Goal: Information Seeking & Learning: Learn about a topic

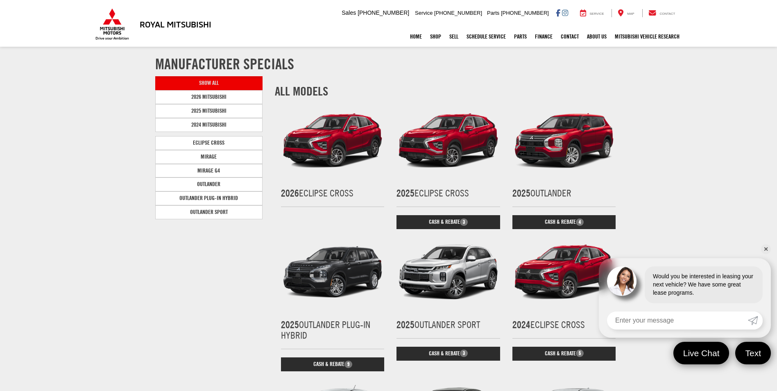
click at [766, 249] on link "✕" at bounding box center [766, 249] width 10 height 10
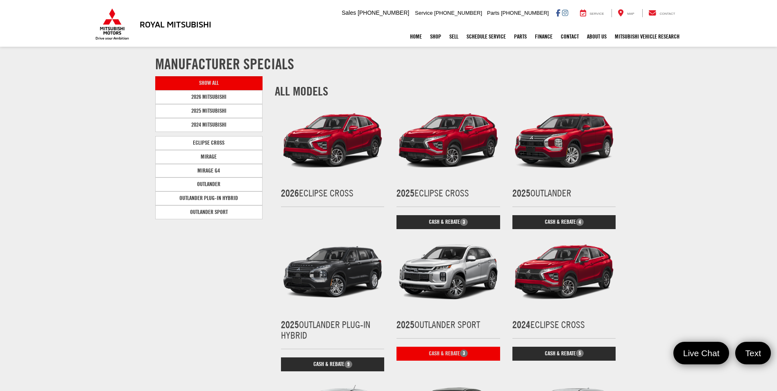
click at [445, 356] on link "Cash & Rebate 3" at bounding box center [447, 353] width 103 height 14
click at [567, 163] on img at bounding box center [563, 140] width 103 height 77
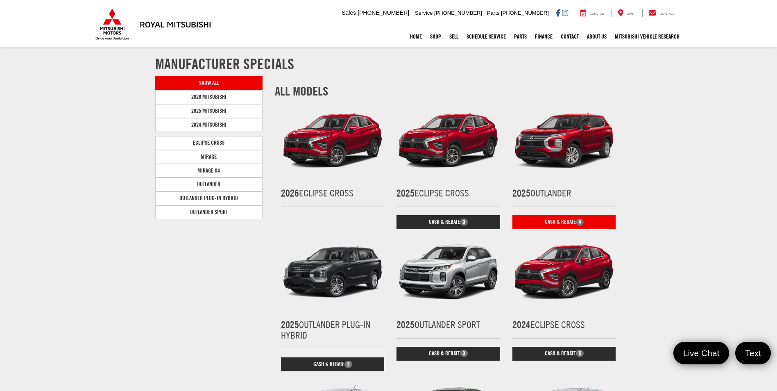
click at [551, 219] on link "Cash & Rebate 4" at bounding box center [563, 222] width 103 height 14
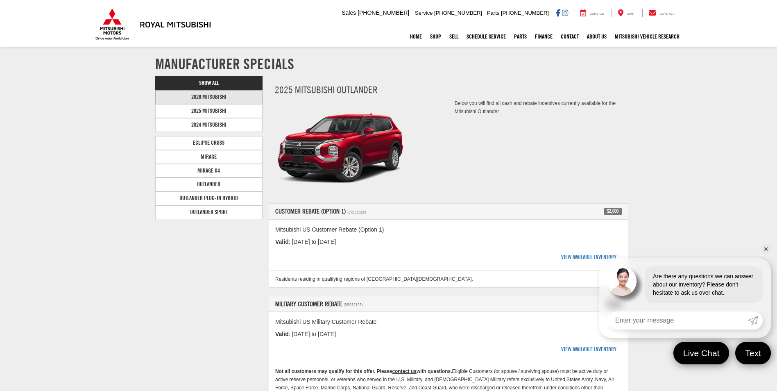
click at [216, 96] on link "2026 Mitsubishi" at bounding box center [209, 97] width 108 height 14
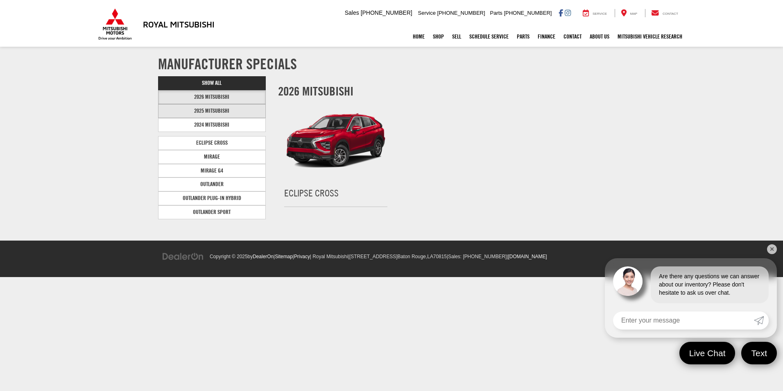
click at [234, 114] on link "2025 Mitsubishi" at bounding box center [212, 111] width 108 height 14
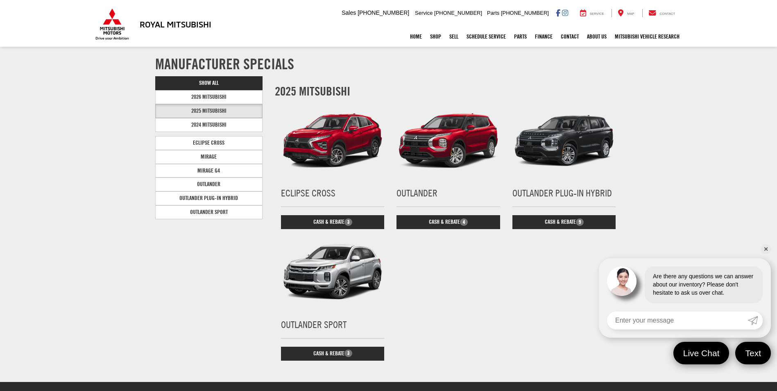
click at [435, 158] on img at bounding box center [447, 140] width 103 height 77
click at [436, 218] on link "Cash & Rebate 4" at bounding box center [447, 222] width 103 height 14
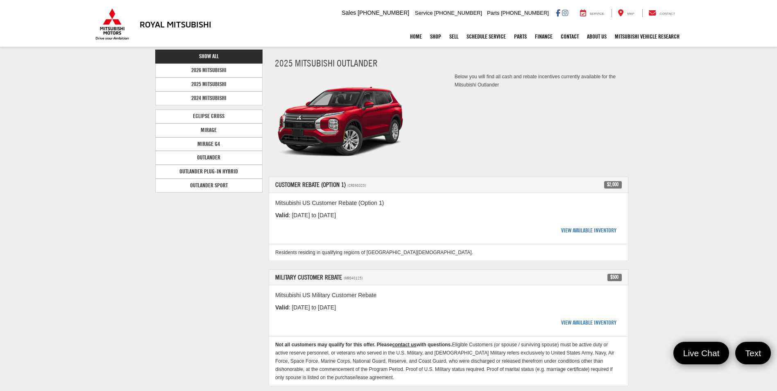
scroll to position [41, 0]
